Goal: Use online tool/utility: Utilize a website feature to perform a specific function

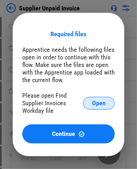
click at [92, 104] on span "Open" at bounding box center [99, 103] width 14 height 6
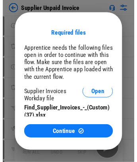
scroll to position [12, 0]
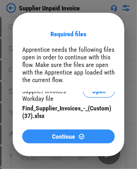
click at [51, 139] on div "Continue" at bounding box center [69, 136] width 74 height 7
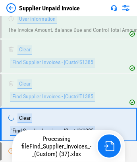
scroll to position [1323, 0]
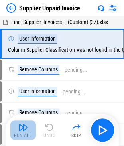
click at [24, 129] on img "button" at bounding box center [23, 127] width 10 height 10
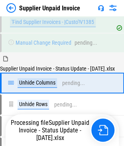
scroll to position [1452, 0]
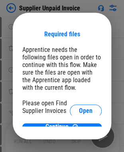
scroll to position [4, 0]
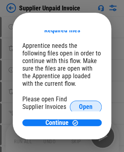
click at [80, 108] on span "Open" at bounding box center [86, 106] width 14 height 6
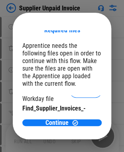
scroll to position [32, 0]
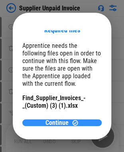
click at [59, 121] on span "Continue" at bounding box center [56, 122] width 23 height 6
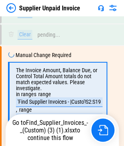
scroll to position [1453, 0]
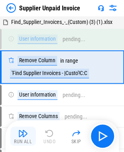
click at [24, 133] on img "button" at bounding box center [23, 133] width 10 height 10
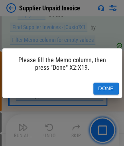
scroll to position [545, 0]
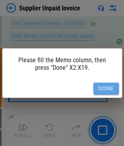
click at [111, 86] on button "Done" at bounding box center [105, 88] width 25 height 12
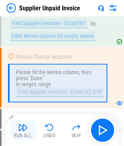
click at [26, 135] on div "Run All" at bounding box center [23, 135] width 18 height 5
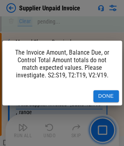
scroll to position [1453, 0]
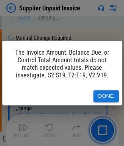
click at [111, 96] on button "Done" at bounding box center [105, 96] width 25 height 12
